Goal: Transaction & Acquisition: Purchase product/service

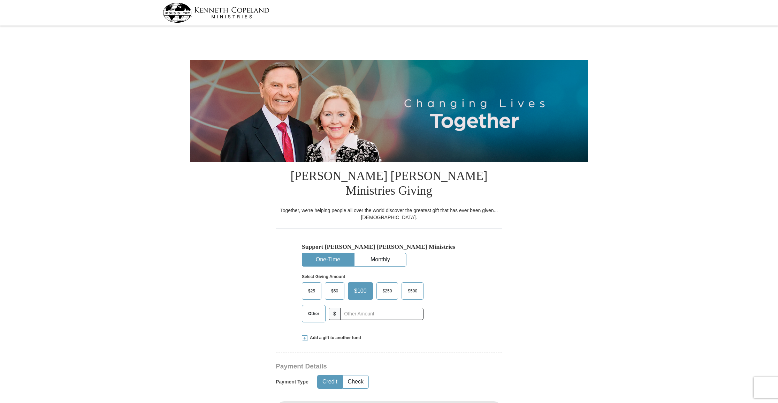
select select "[GEOGRAPHIC_DATA]"
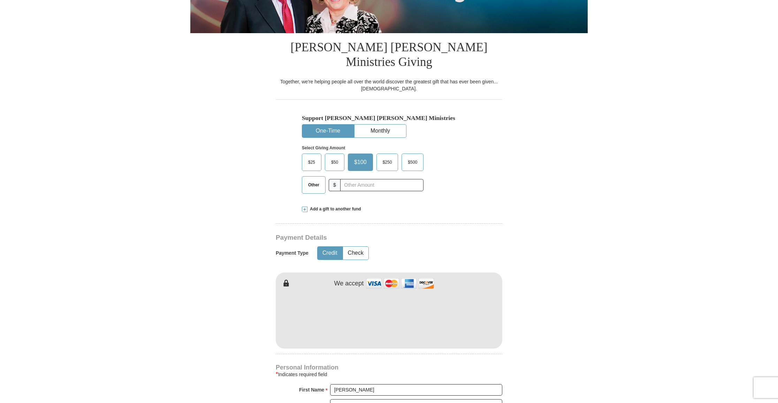
scroll to position [129, 0]
click at [378, 179] on input "text" at bounding box center [381, 185] width 77 height 12
type input "80.00"
click at [357, 246] on button "Check" at bounding box center [355, 252] width 25 height 13
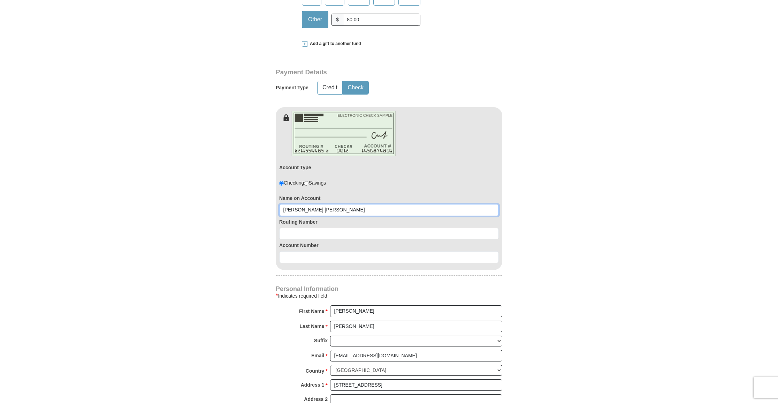
scroll to position [296, 0]
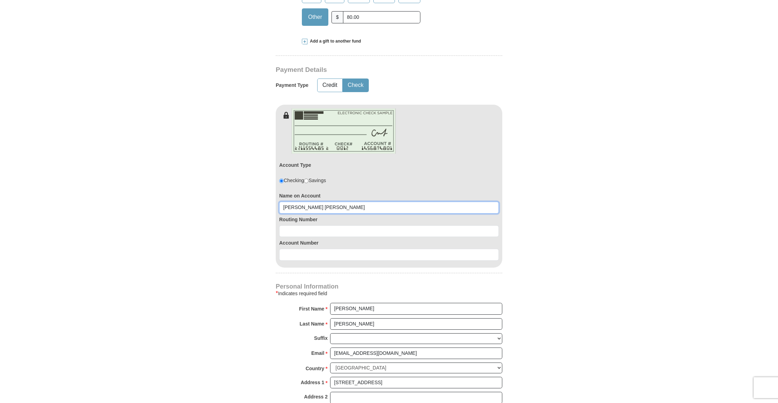
type input "[PERSON_NAME] [PERSON_NAME]"
click at [454, 225] on input at bounding box center [389, 231] width 220 height 12
type input "071921891"
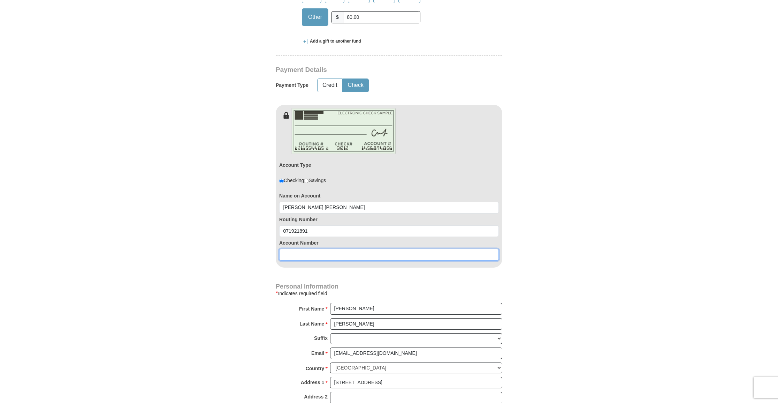
click at [457, 249] on input at bounding box center [389, 255] width 220 height 12
type input "4945215201"
click at [561, 170] on form "[PERSON_NAME] [PERSON_NAME] Ministries Giving Together, we're helping people al…" at bounding box center [388, 163] width 397 height 862
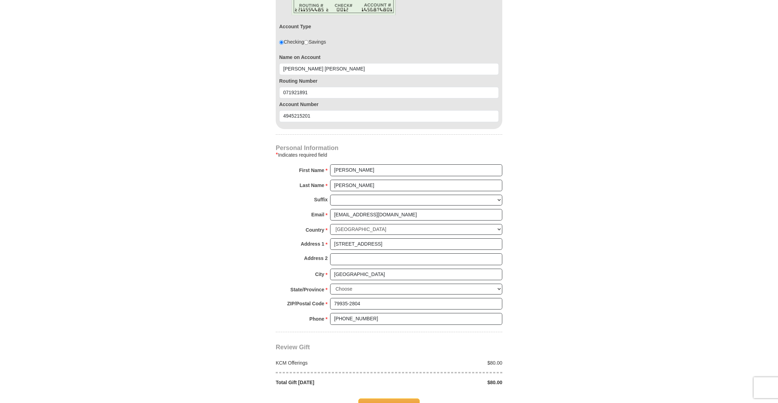
scroll to position [434, 0]
click at [383, 398] on span "Complete Your Gift" at bounding box center [389, 405] width 62 height 15
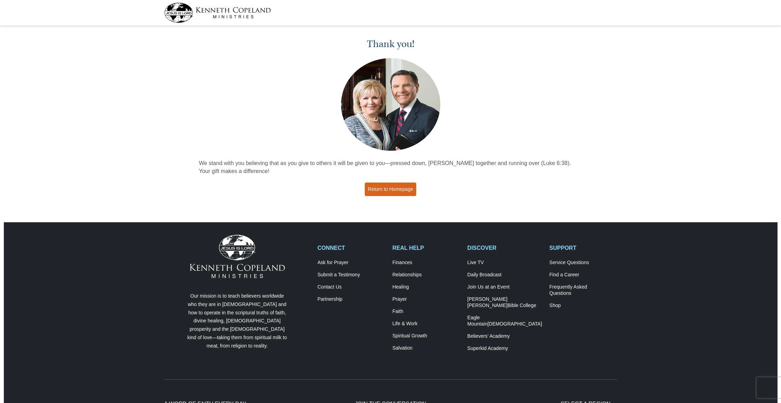
click at [399, 188] on link "Return to Homepage" at bounding box center [391, 189] width 52 height 14
